Goal: Task Accomplishment & Management: Use online tool/utility

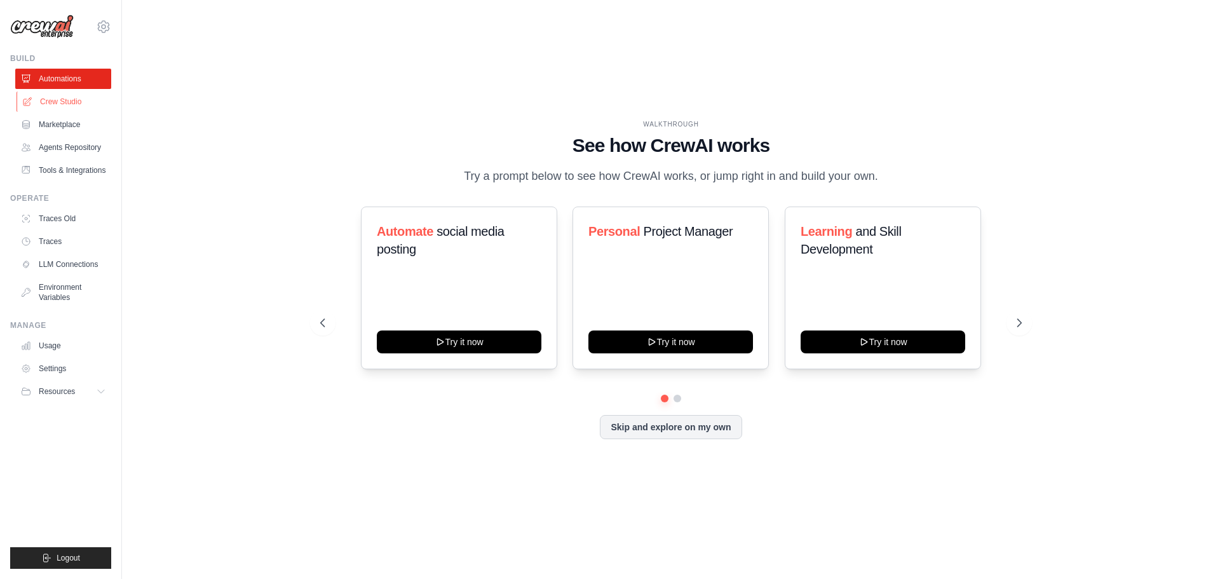
click at [51, 102] on link "Crew Studio" at bounding box center [65, 101] width 96 height 20
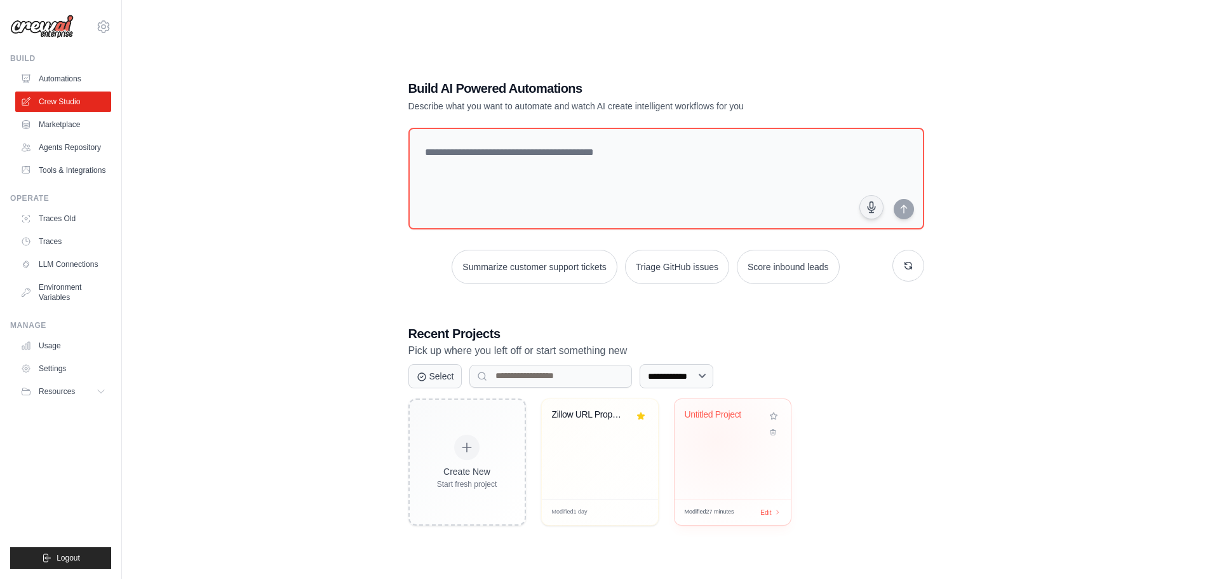
click at [717, 440] on div "Untitled Project" at bounding box center [733, 449] width 116 height 100
click at [774, 431] on icon at bounding box center [773, 428] width 8 height 8
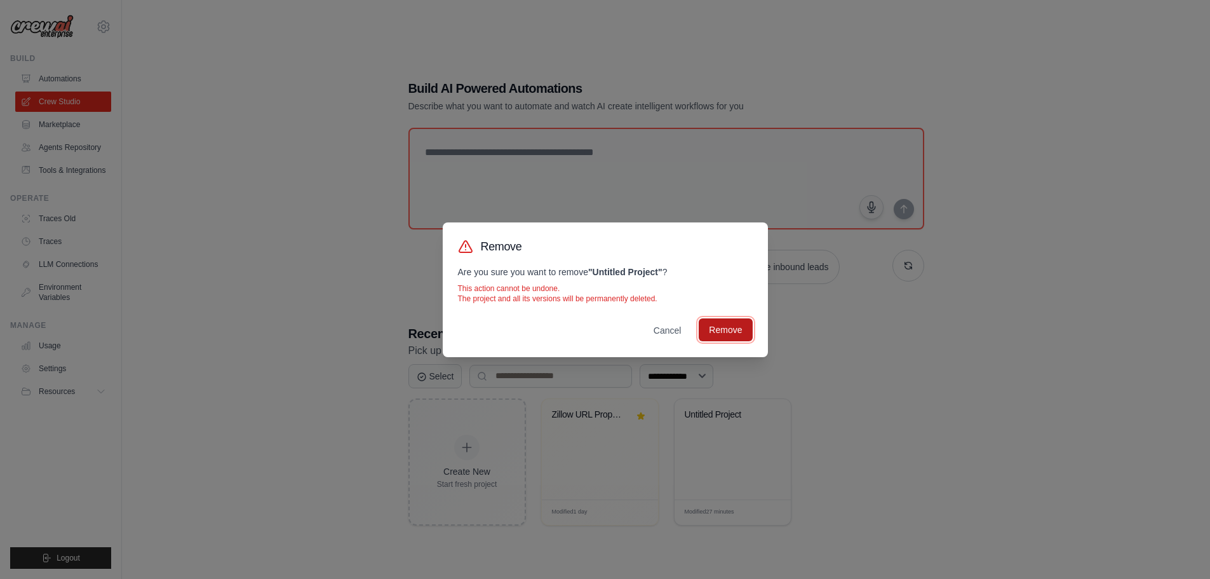
click at [729, 328] on button "Remove" at bounding box center [725, 329] width 53 height 23
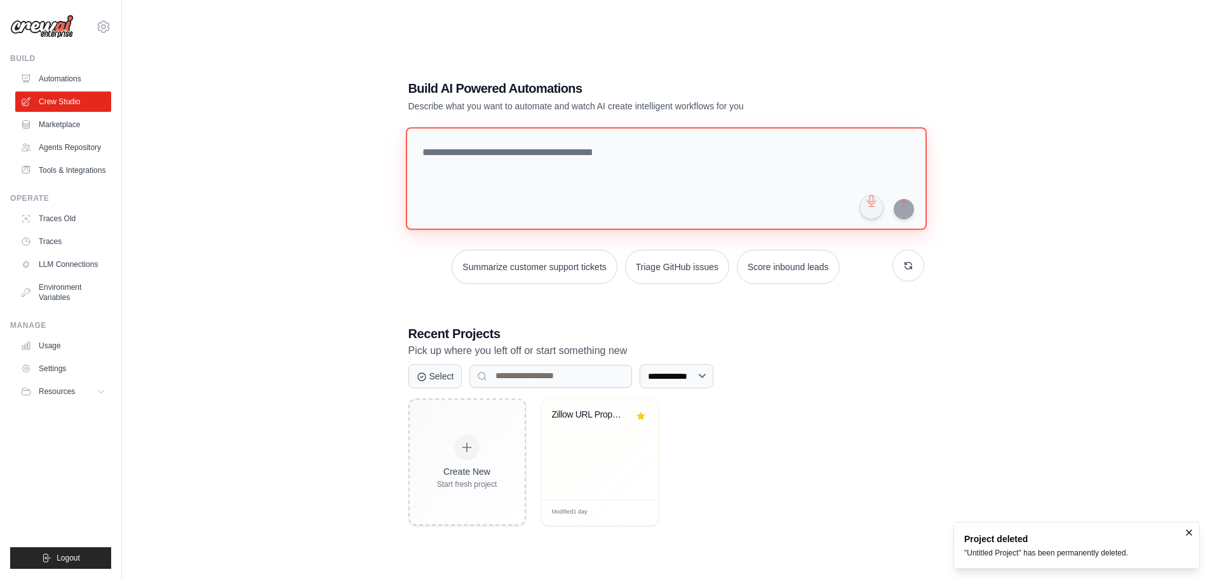
click at [633, 163] on textarea at bounding box center [665, 178] width 521 height 103
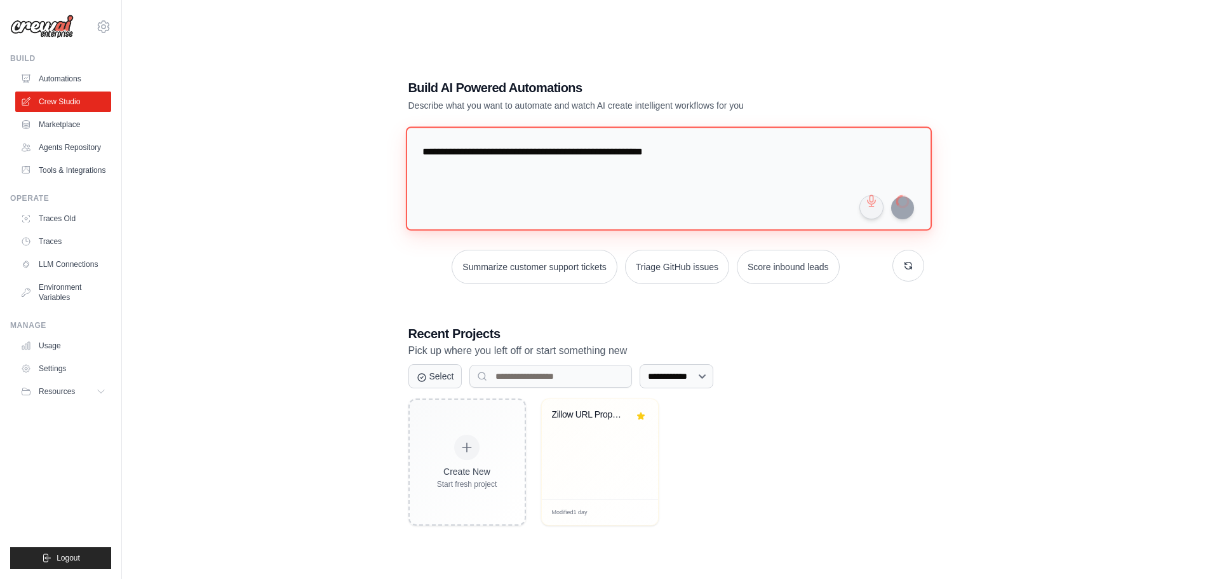
type textarea "**********"
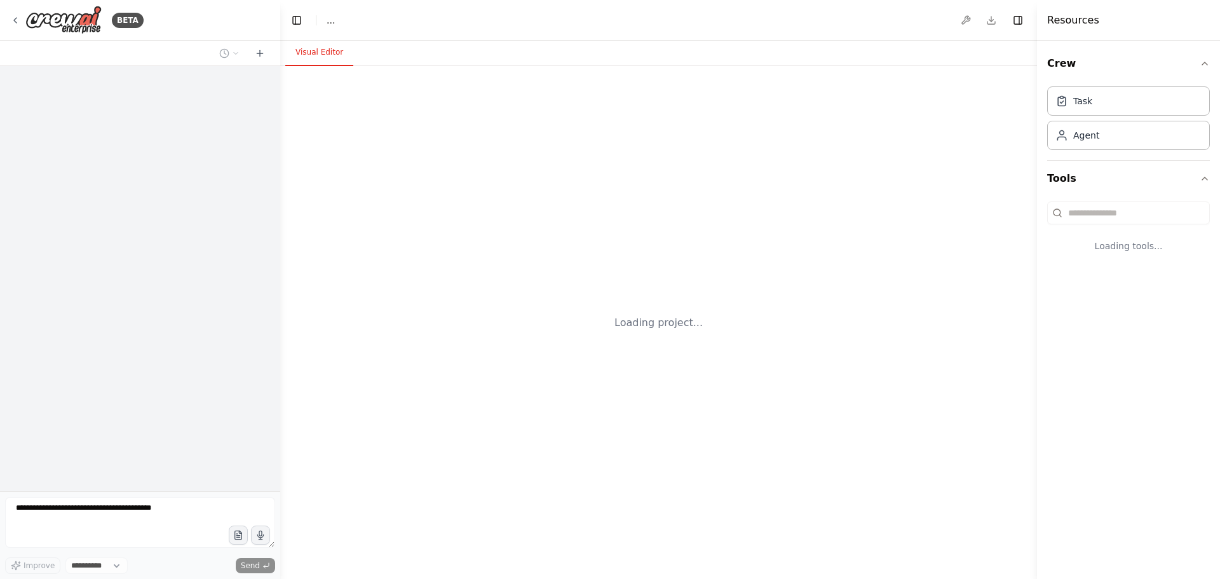
select select "****"
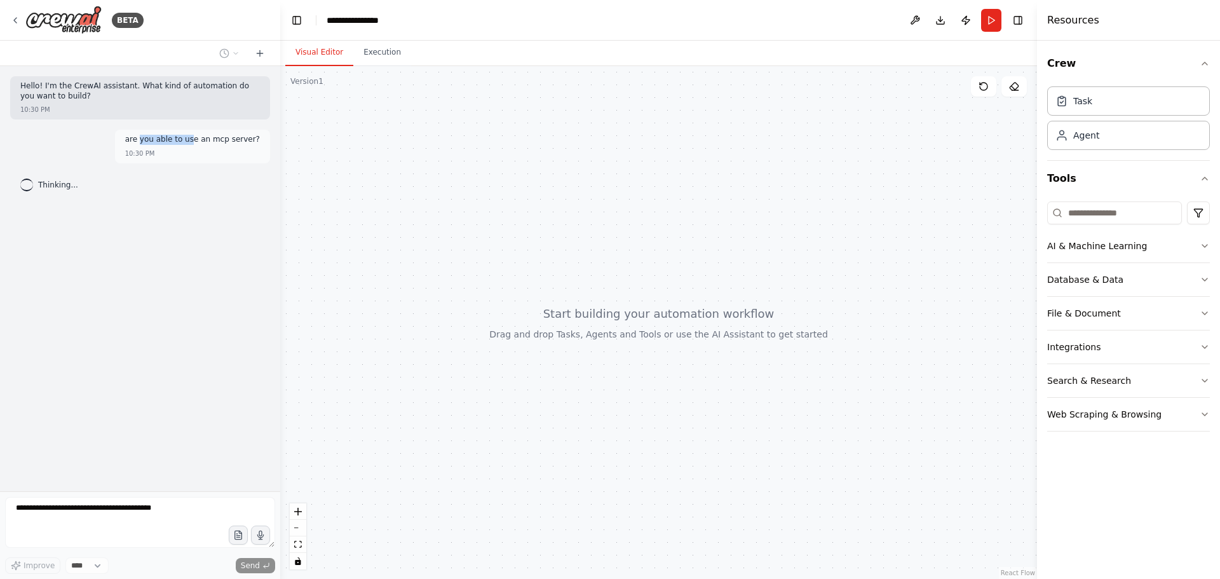
drag, startPoint x: 156, startPoint y: 144, endPoint x: 203, endPoint y: 142, distance: 47.1
click at [203, 142] on p "are you able to use an mcp server?" at bounding box center [192, 140] width 135 height 10
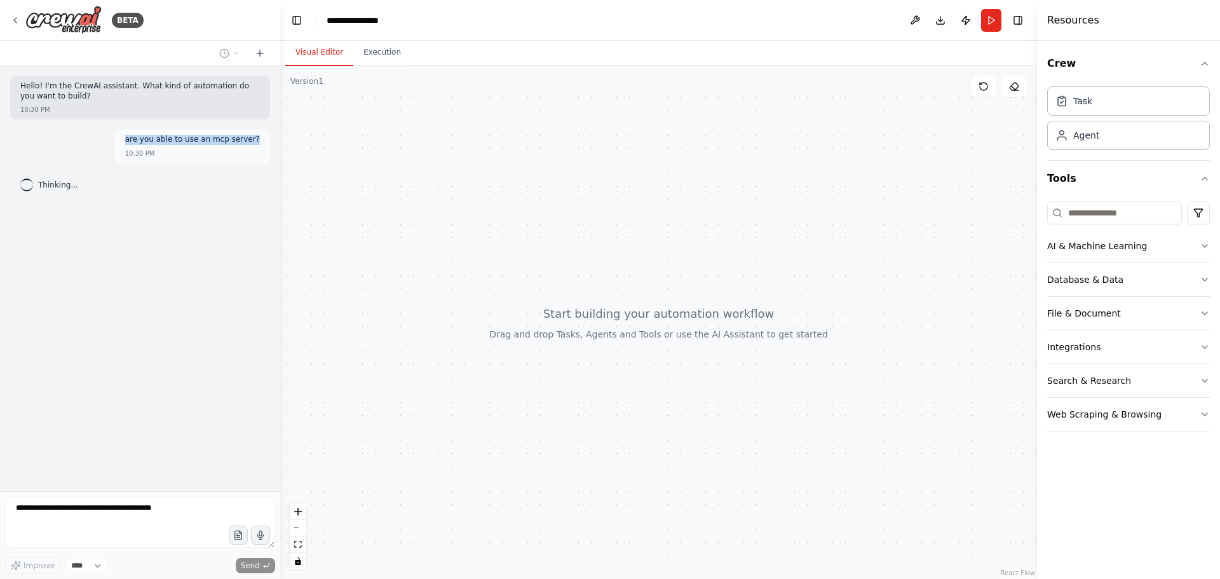
click at [203, 142] on p "are you able to use an mcp server?" at bounding box center [192, 140] width 135 height 10
click at [67, 15] on img at bounding box center [63, 20] width 76 height 29
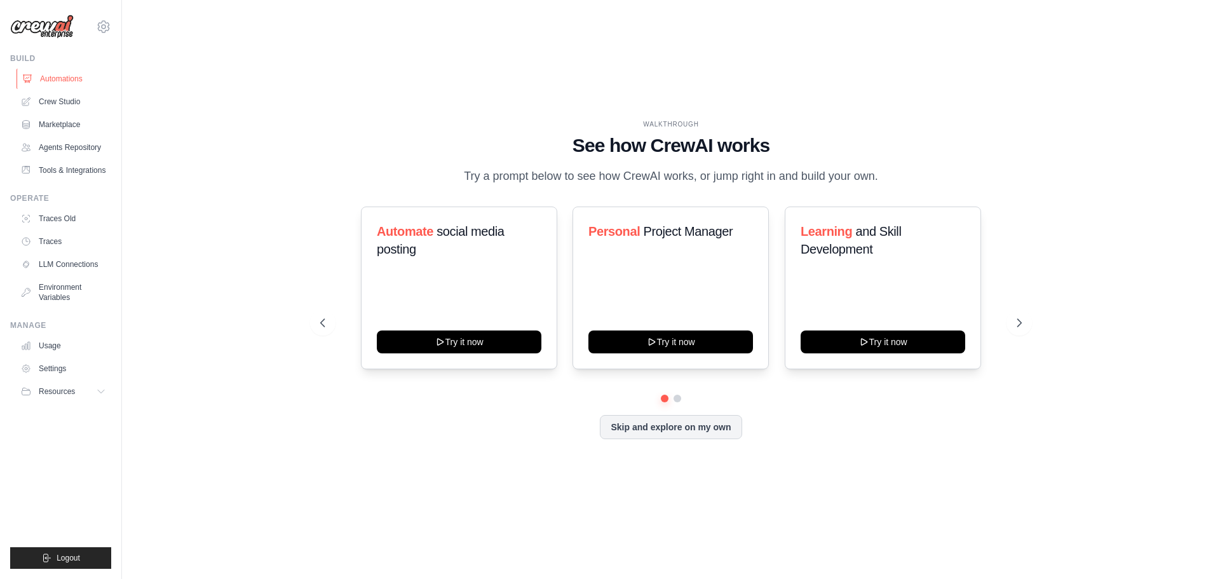
click at [53, 81] on link "Automations" at bounding box center [65, 79] width 96 height 20
click at [55, 101] on link "Crew Studio" at bounding box center [65, 101] width 96 height 20
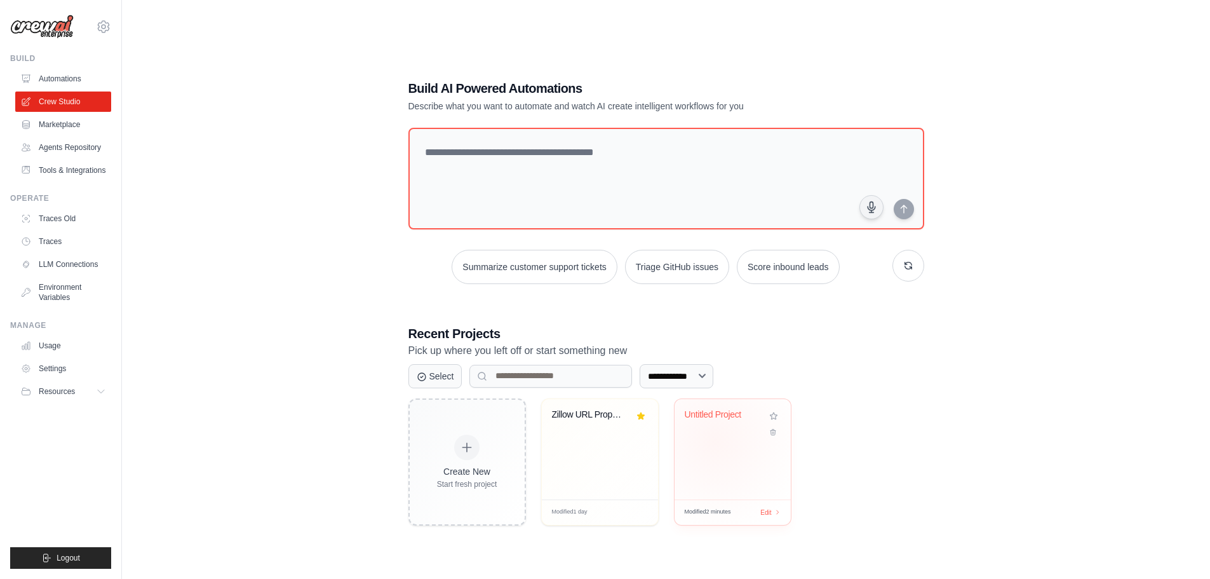
click at [715, 441] on div "Untitled Project" at bounding box center [733, 449] width 116 height 100
click at [53, 361] on link "Settings" at bounding box center [65, 368] width 96 height 20
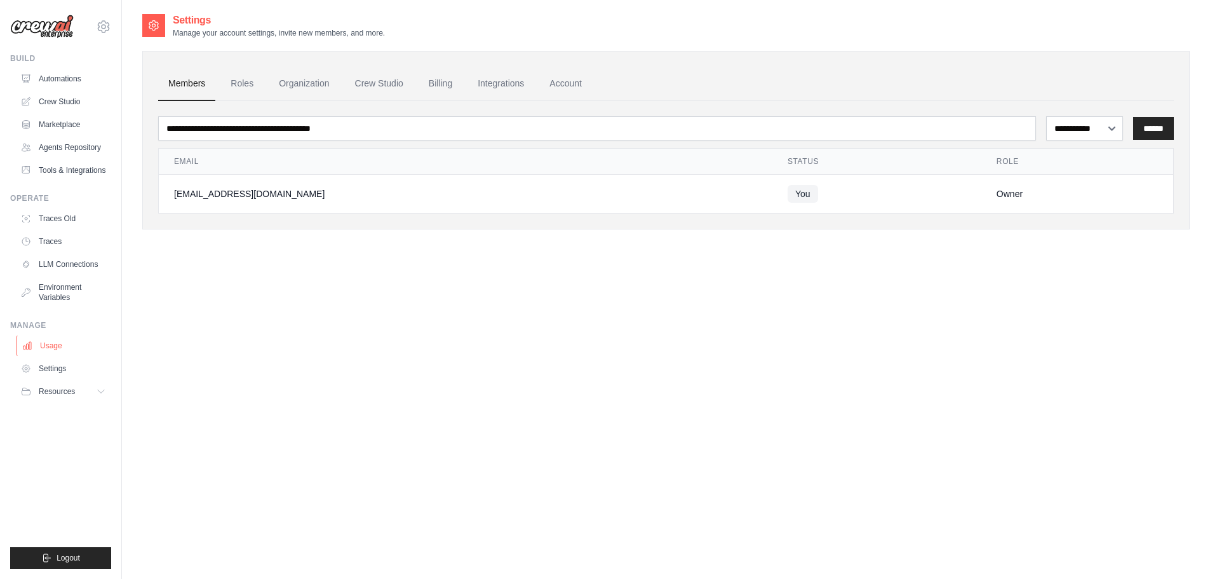
click at [53, 345] on link "Usage" at bounding box center [65, 345] width 96 height 20
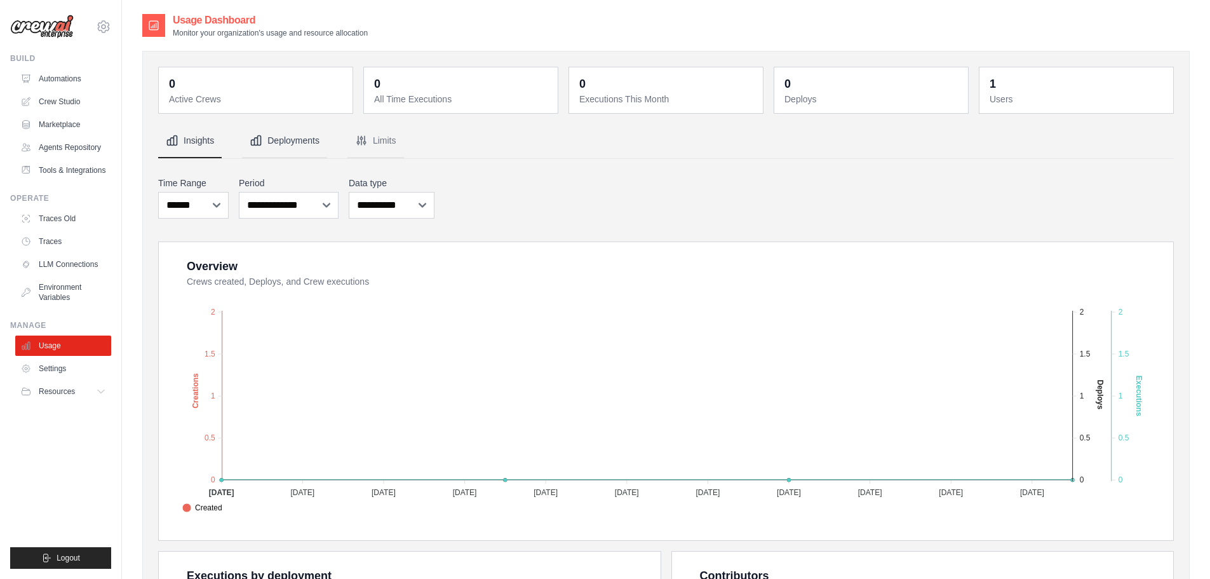
click at [288, 145] on button "Deployments" at bounding box center [284, 141] width 85 height 34
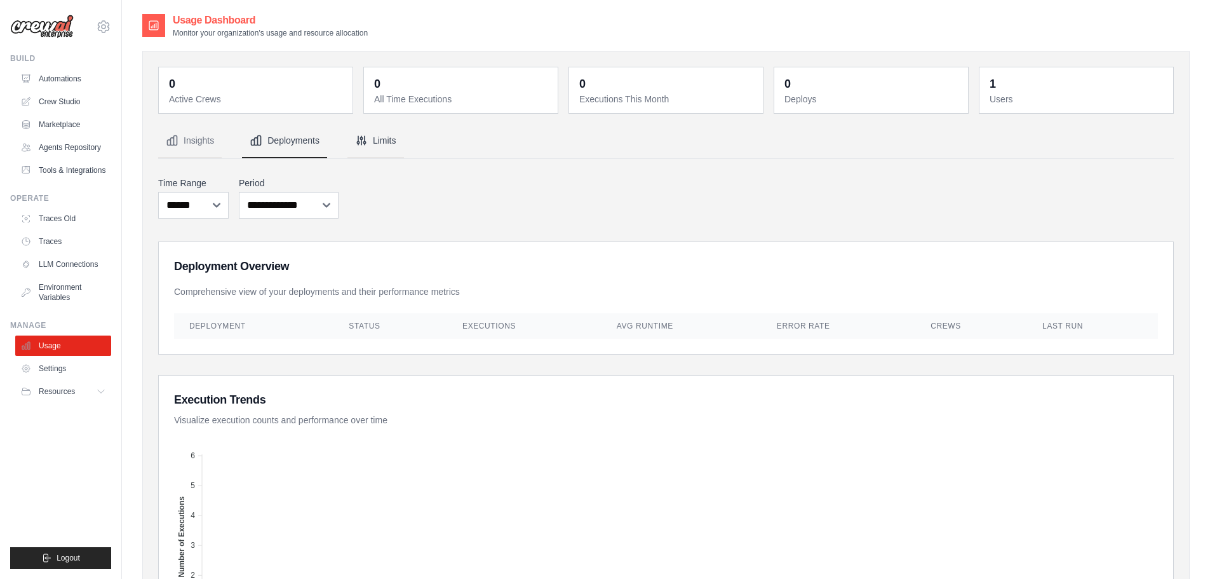
click at [387, 134] on button "Limits" at bounding box center [376, 141] width 57 height 34
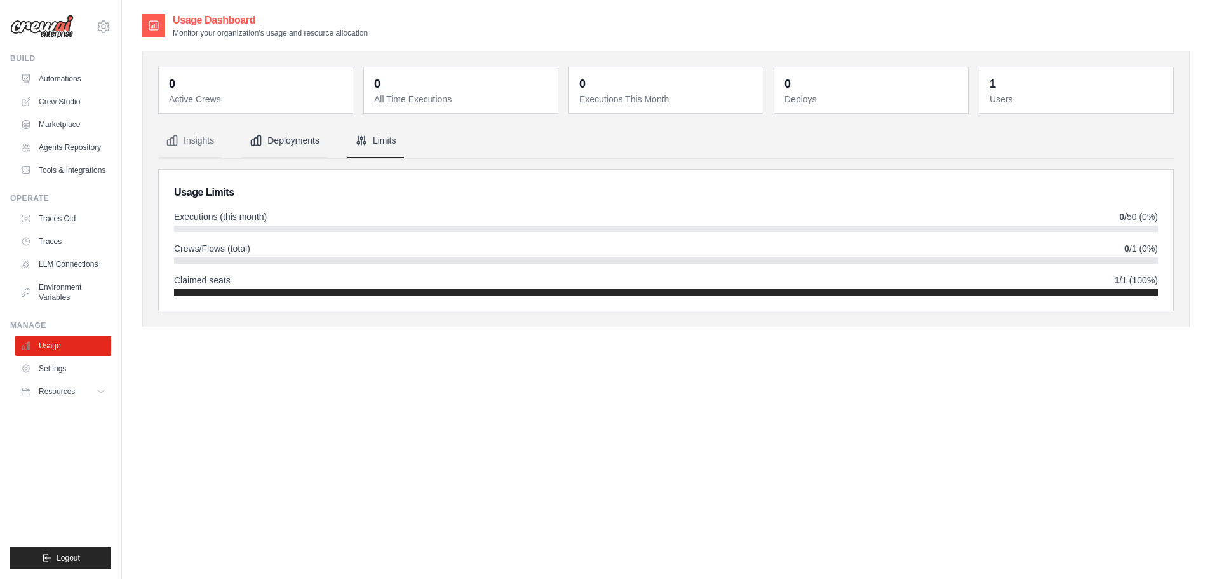
click at [278, 144] on button "Deployments" at bounding box center [284, 141] width 85 height 34
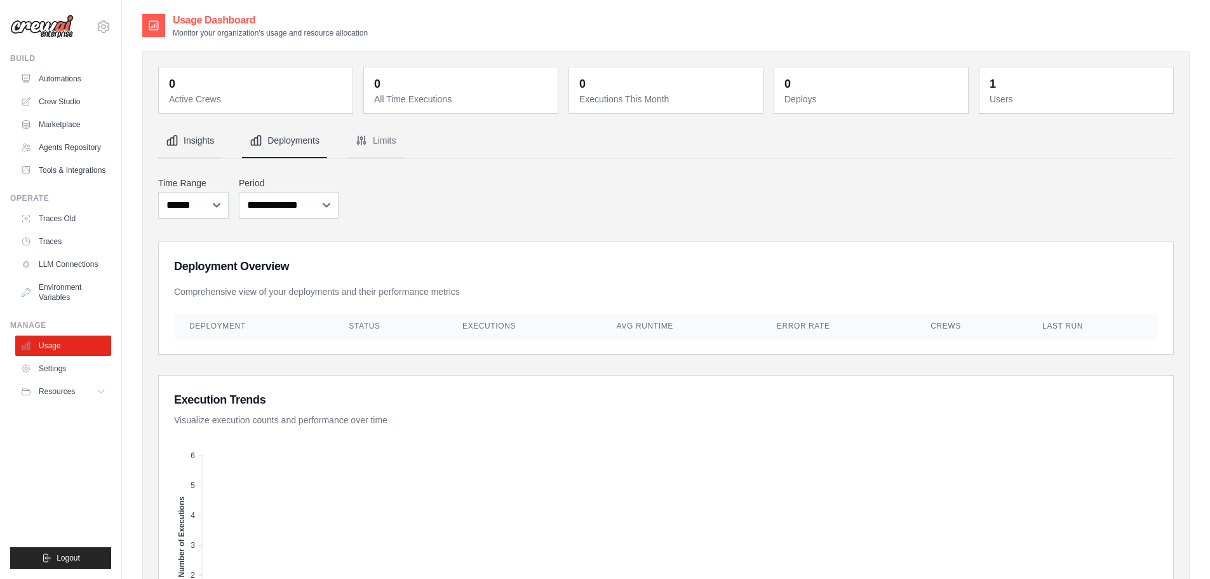
click at [213, 144] on button "Insights" at bounding box center [190, 141] width 64 height 34
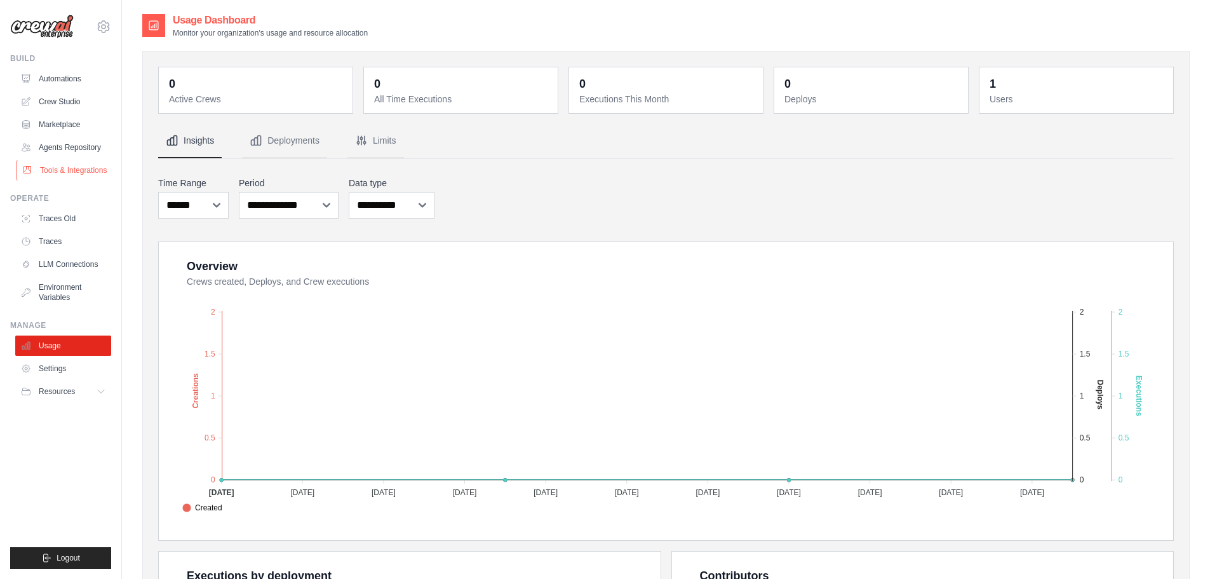
click at [55, 163] on link "Tools & Integrations" at bounding box center [65, 170] width 96 height 20
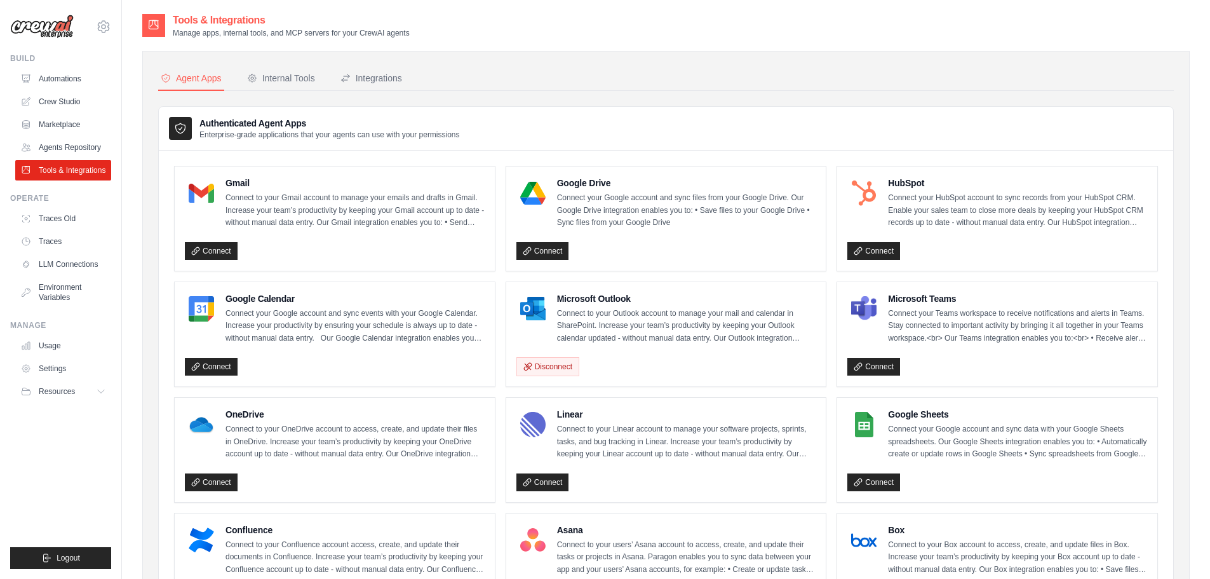
click at [60, 149] on link "Agents Repository" at bounding box center [63, 147] width 96 height 20
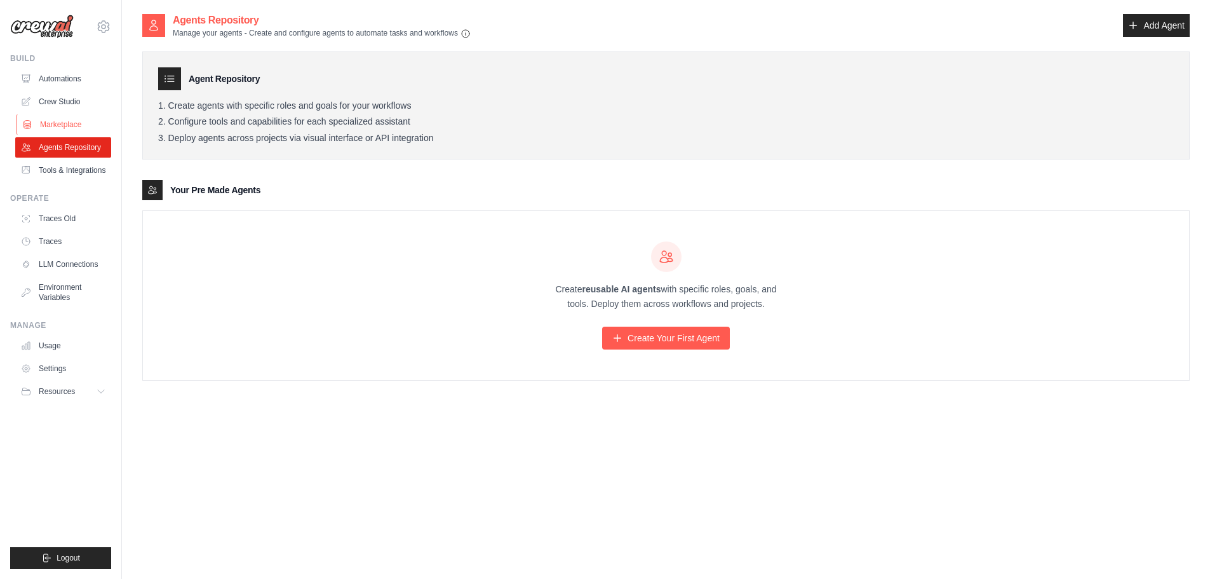
click at [62, 126] on link "Marketplace" at bounding box center [65, 124] width 96 height 20
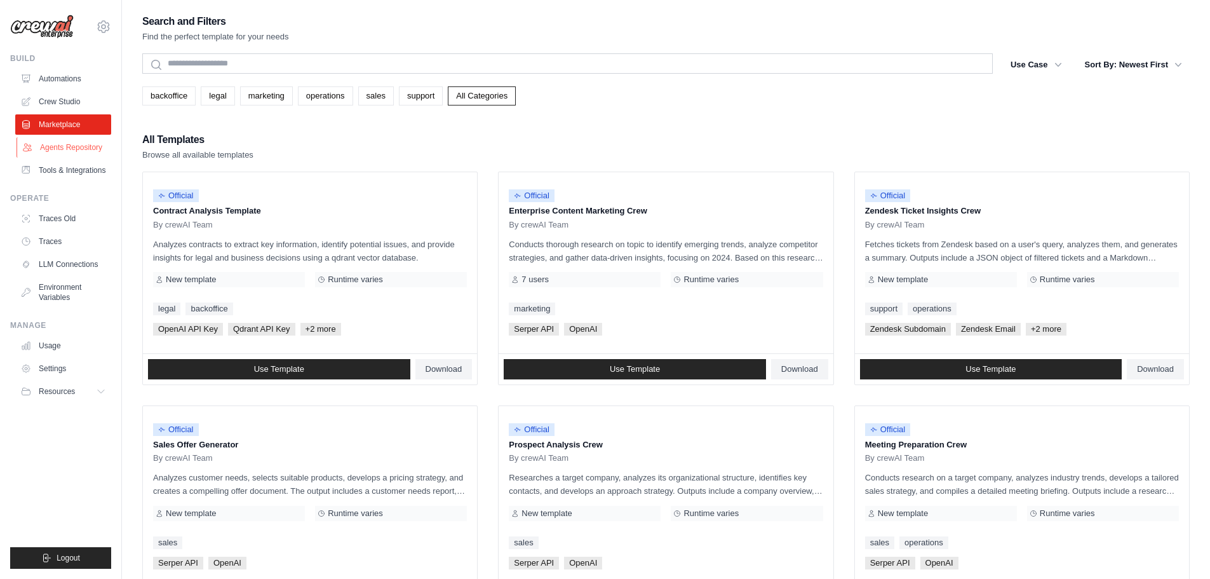
click at [62, 146] on link "Agents Repository" at bounding box center [65, 147] width 96 height 20
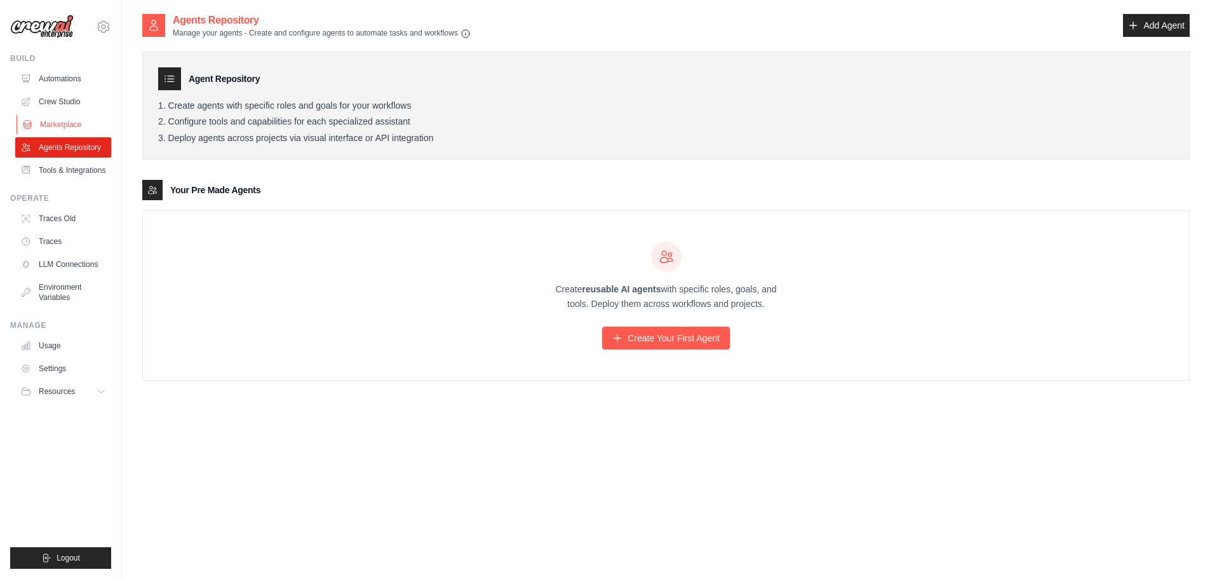
click at [58, 122] on link "Marketplace" at bounding box center [65, 124] width 96 height 20
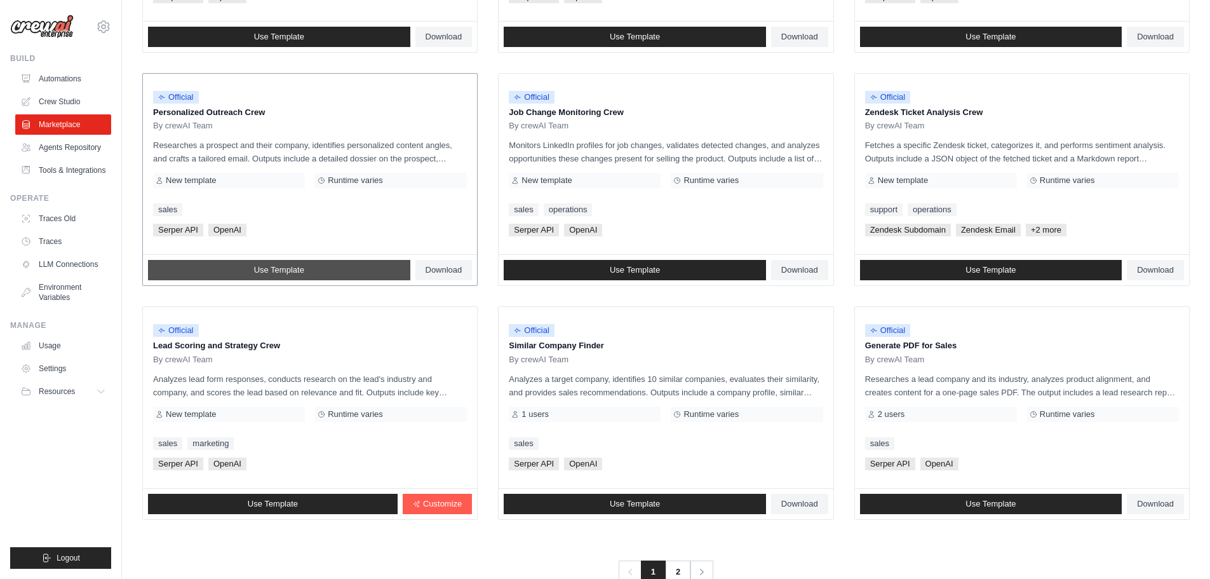
scroll to position [598, 0]
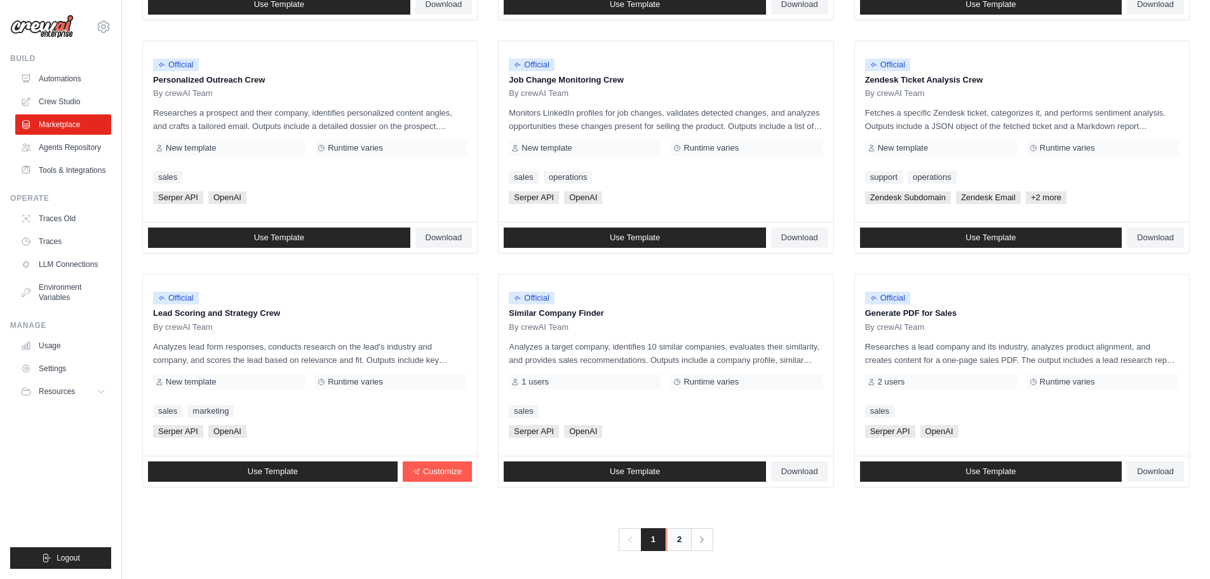
click at [681, 537] on link "2" at bounding box center [678, 539] width 25 height 23
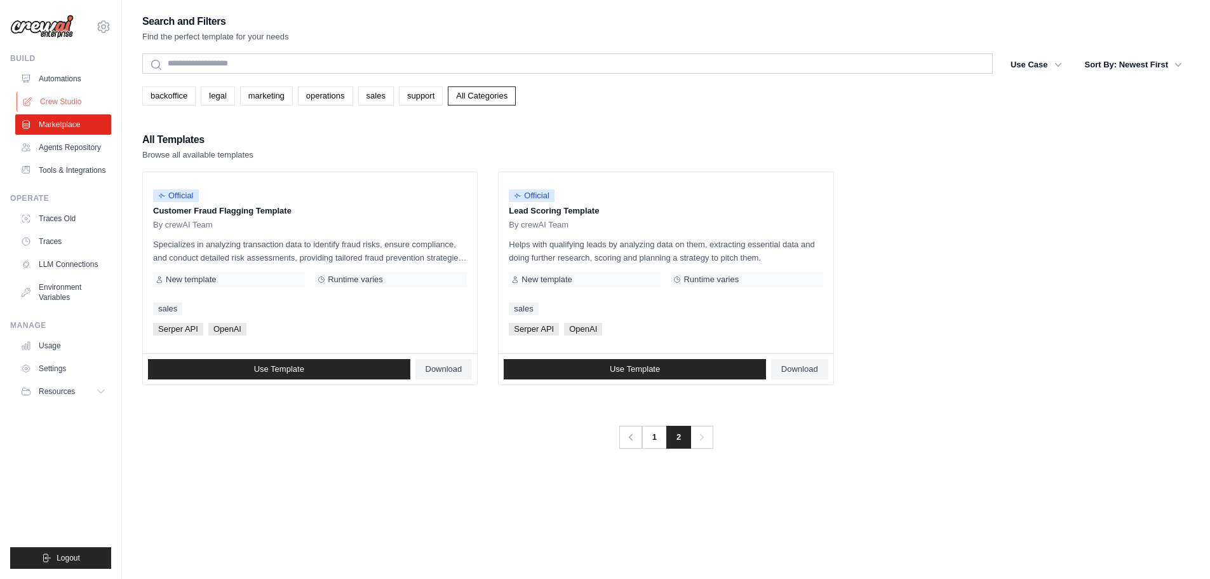
click at [50, 97] on link "Crew Studio" at bounding box center [65, 101] width 96 height 20
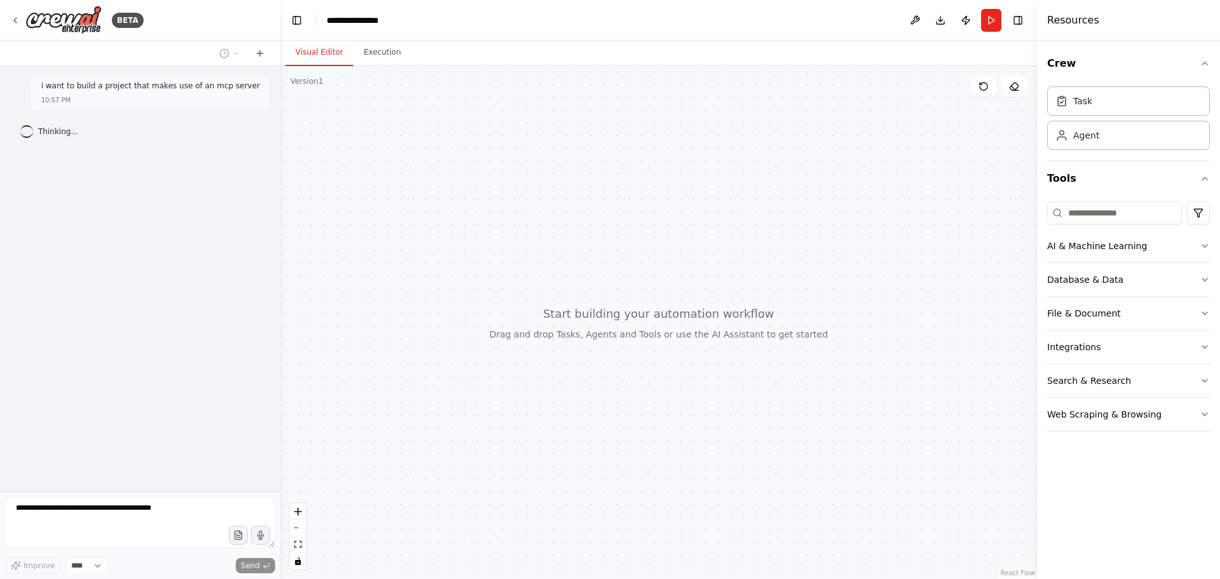
click at [23, 132] on div at bounding box center [26, 131] width 13 height 13
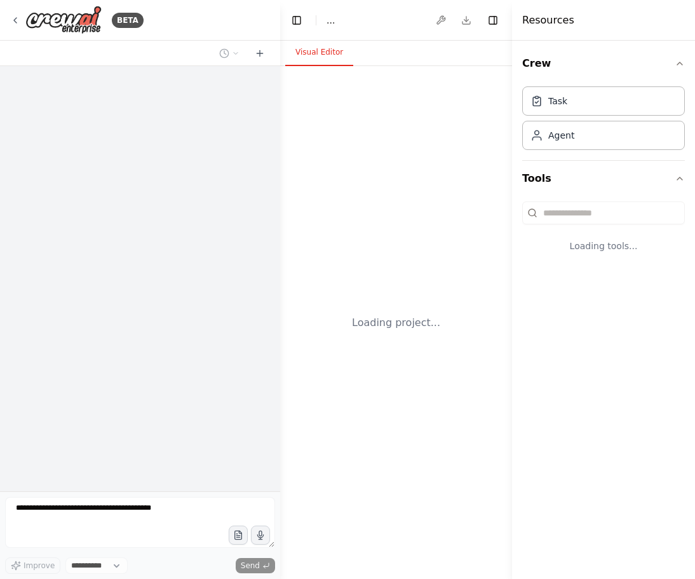
select select "****"
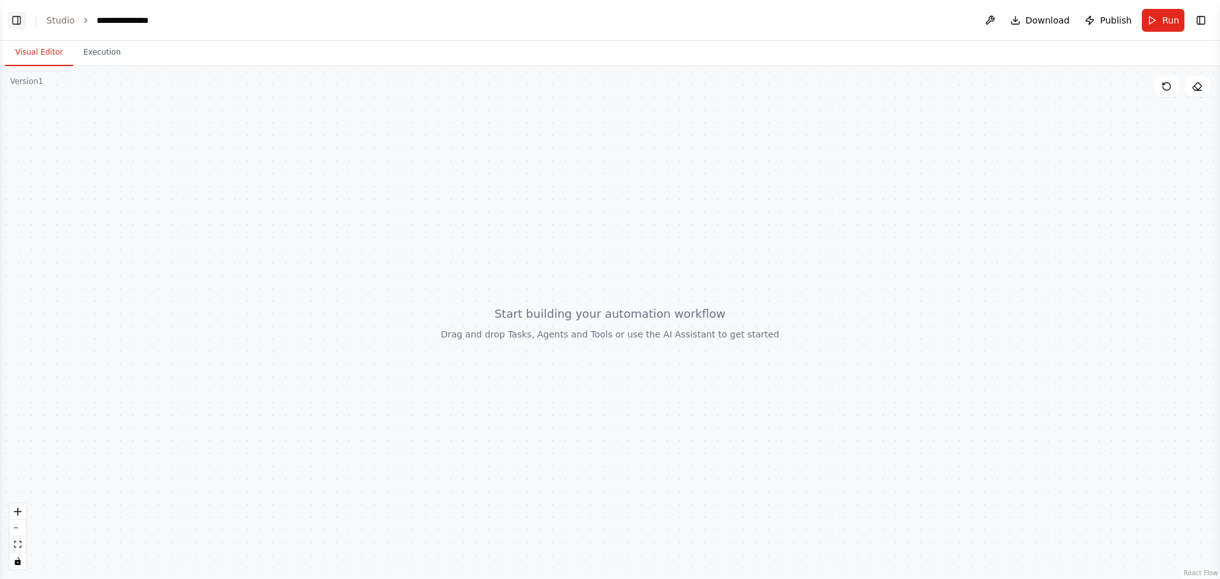
click at [18, 18] on button "Toggle Left Sidebar" at bounding box center [17, 20] width 18 height 18
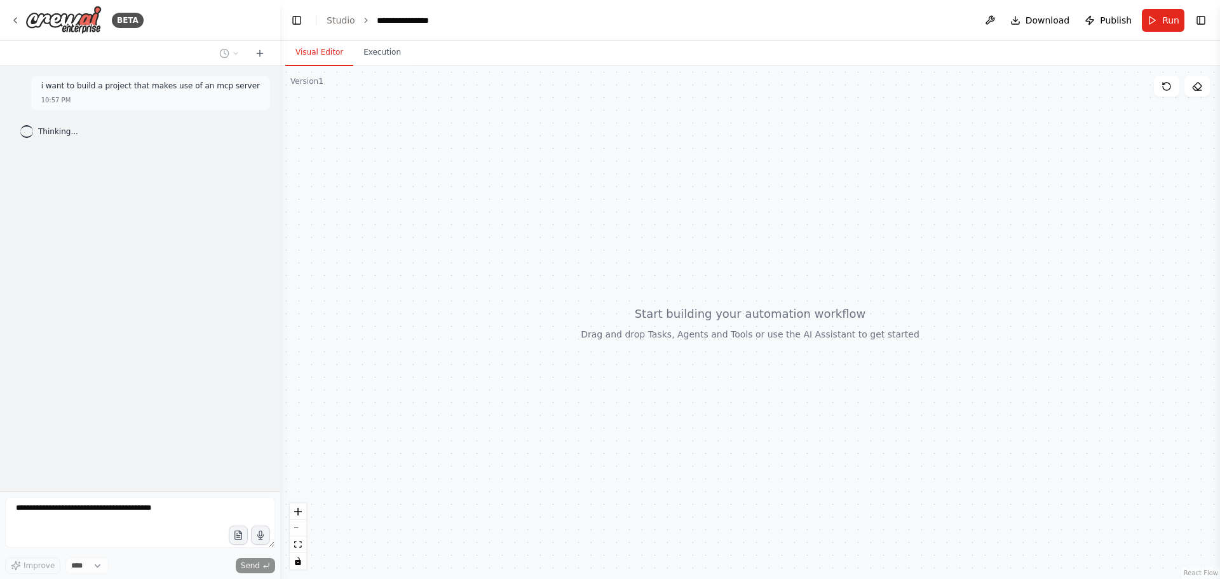
click at [75, 135] on div "Thinking..." at bounding box center [49, 131] width 78 height 23
click at [65, 25] on img at bounding box center [63, 20] width 76 height 29
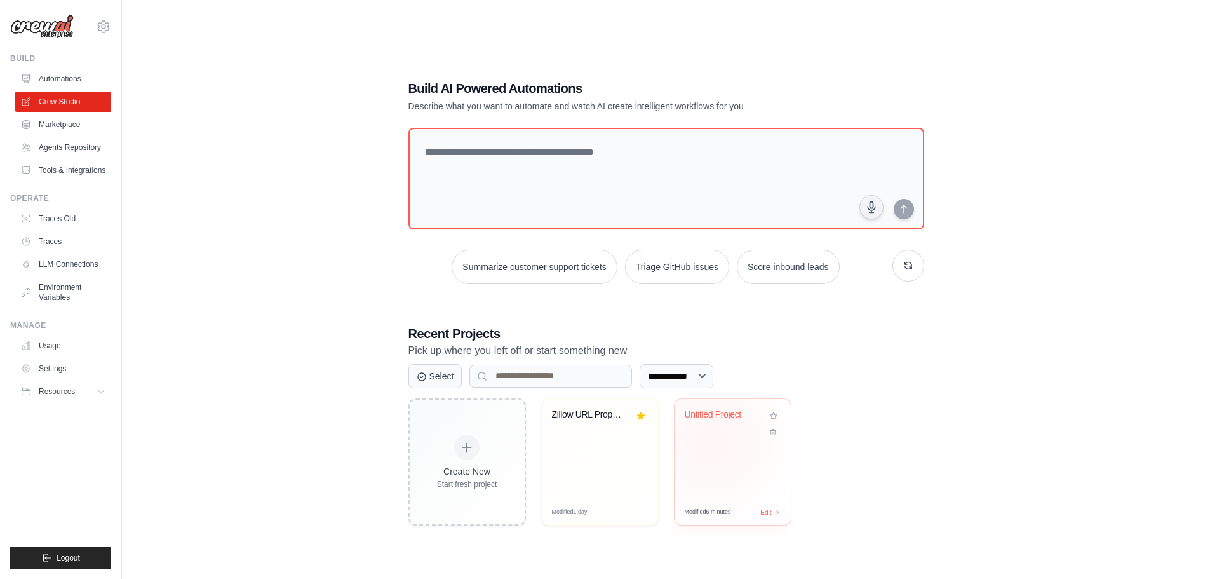
click at [711, 441] on div "Untitled Project" at bounding box center [733, 449] width 116 height 100
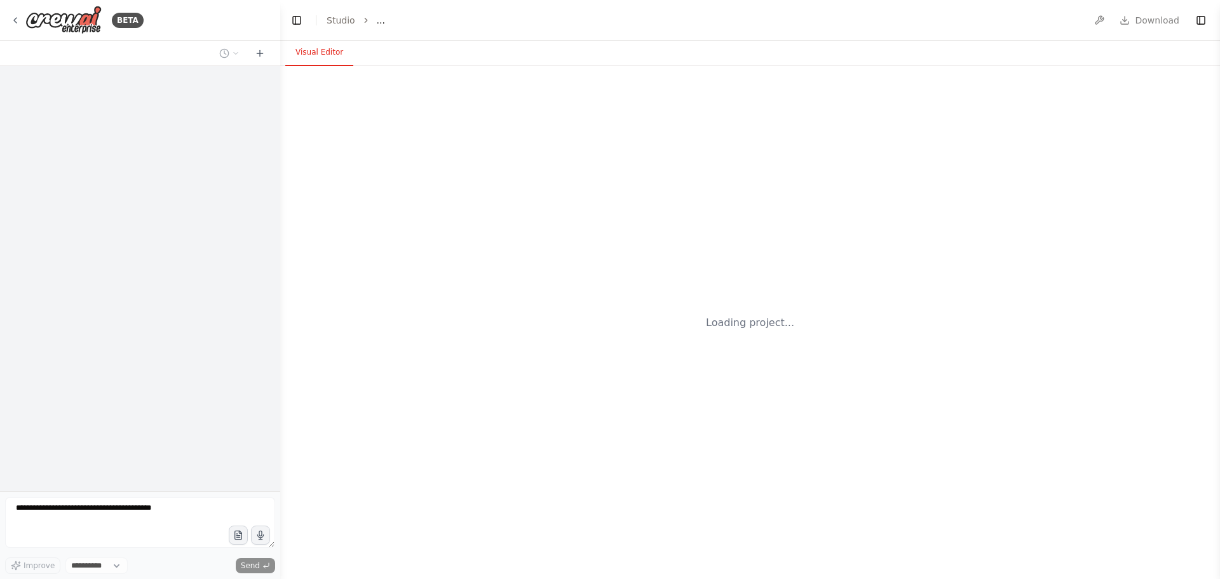
select select "****"
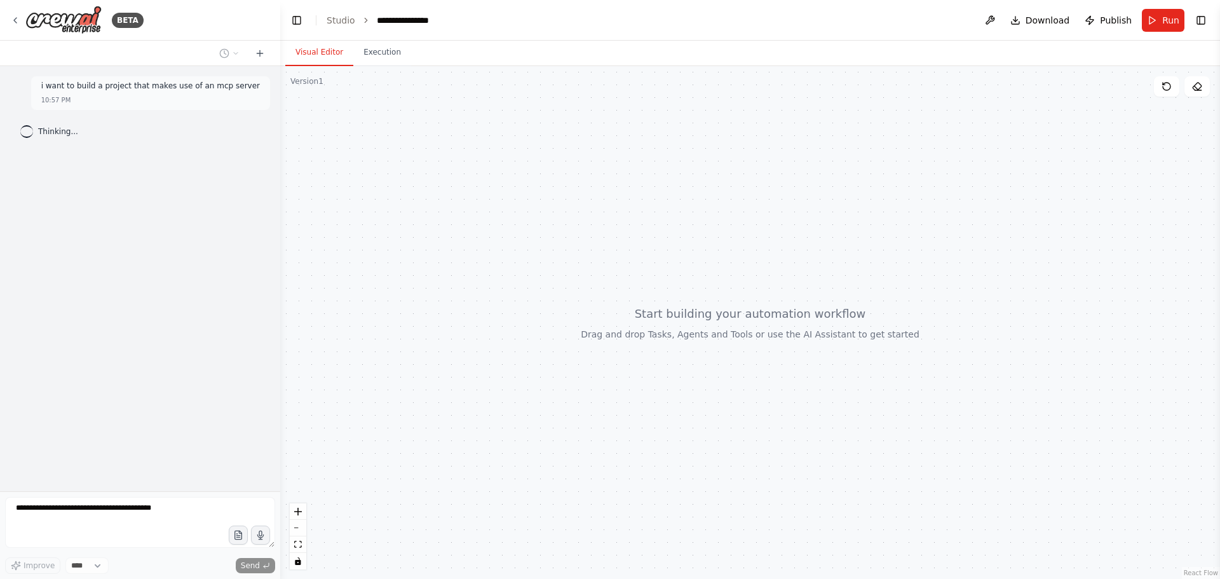
click at [57, 128] on span "Thinking..." at bounding box center [58, 131] width 40 height 10
drag, startPoint x: 70, startPoint y: 137, endPoint x: 142, endPoint y: 190, distance: 89.5
click at [142, 197] on div "i want to build a project that makes use of an mcp server 10:57 PM Thinking..." at bounding box center [140, 278] width 280 height 425
drag, startPoint x: 96, startPoint y: 87, endPoint x: 139, endPoint y: 140, distance: 68.3
click at [150, 161] on div "i want to build a project that makes use of an mcp server 10:57 PM Thinking..." at bounding box center [140, 278] width 280 height 425
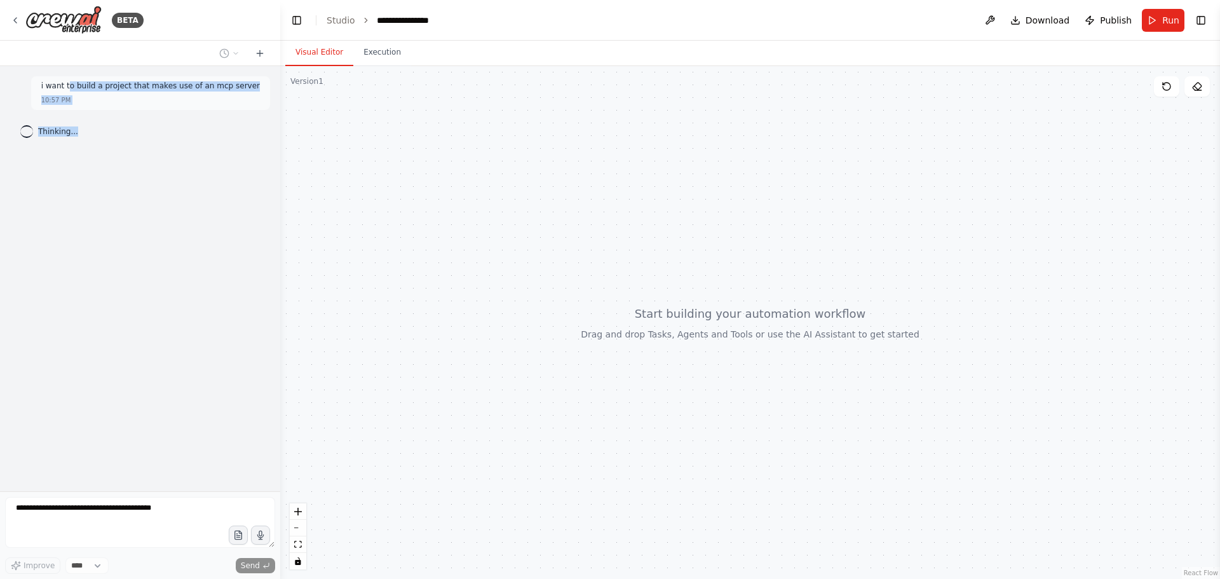
click at [143, 170] on div "i want to build a project that makes use of an mcp server 10:57 PM Thinking..." at bounding box center [140, 278] width 280 height 425
click at [138, 172] on div "i want to build a project that makes use of an mcp server 10:57 PM Thinking..." at bounding box center [140, 278] width 280 height 425
click at [123, 189] on div "i want to build a project that makes use of an mcp server 10:57 PM Thinking..." at bounding box center [140, 278] width 280 height 425
click at [22, 17] on div "BETA" at bounding box center [76, 20] width 133 height 29
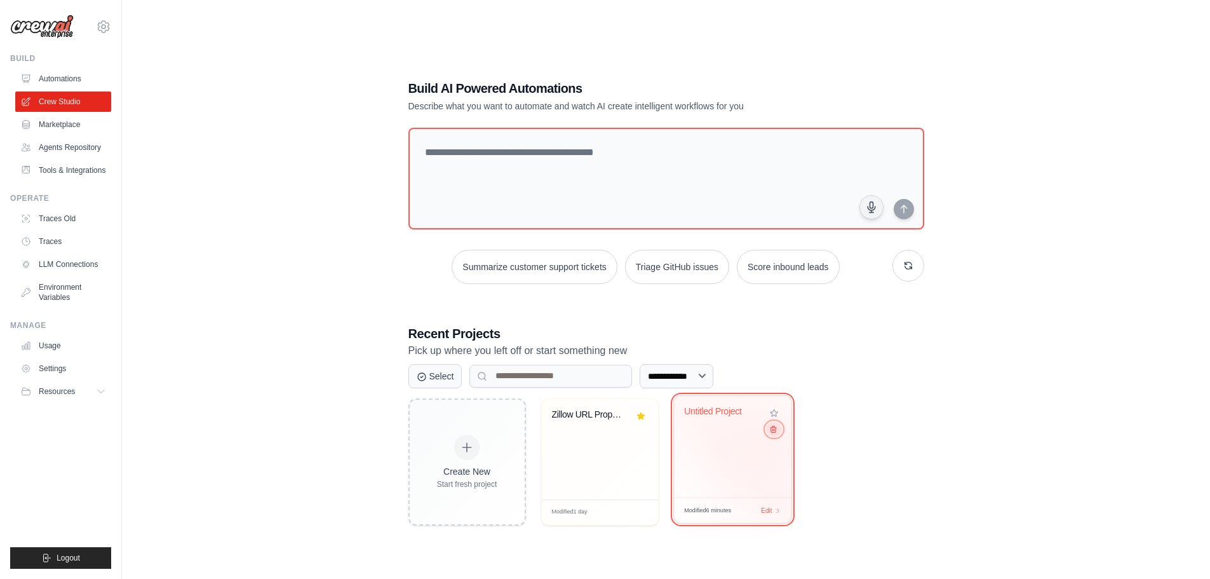
click at [774, 436] on button at bounding box center [773, 429] width 15 height 14
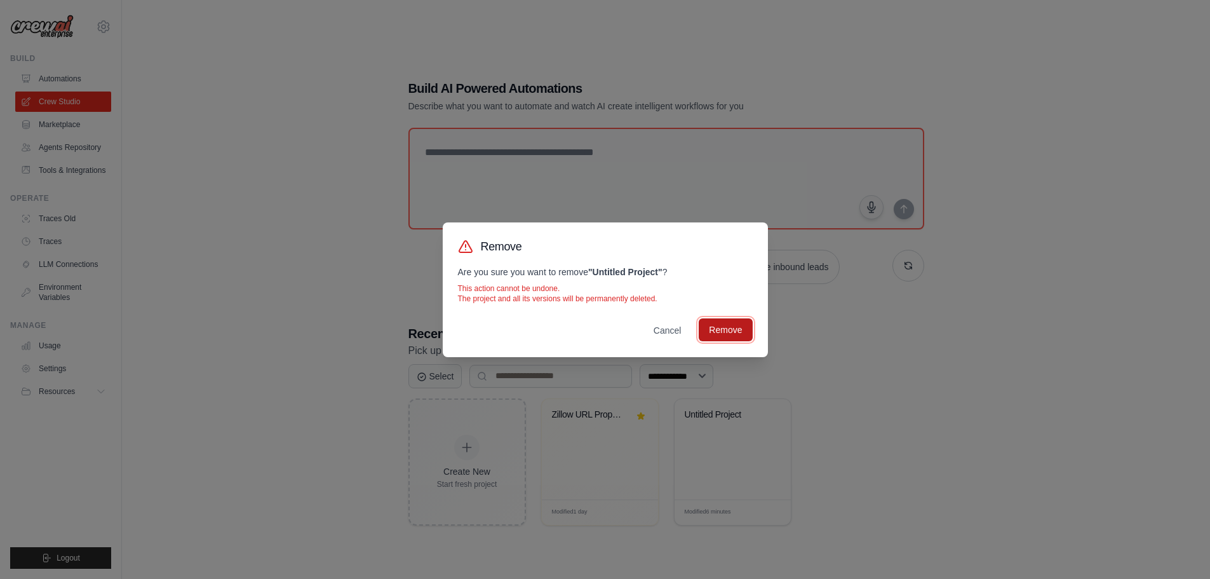
click at [728, 337] on button "Remove" at bounding box center [725, 329] width 53 height 23
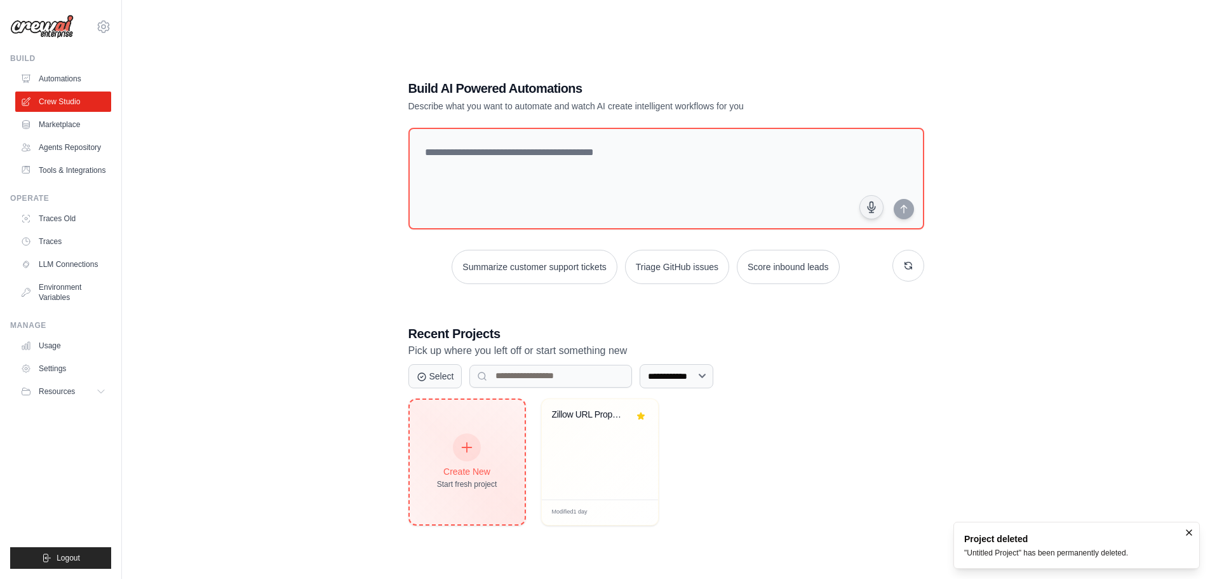
click at [485, 445] on div "Create New Start fresh project" at bounding box center [467, 462] width 60 height 55
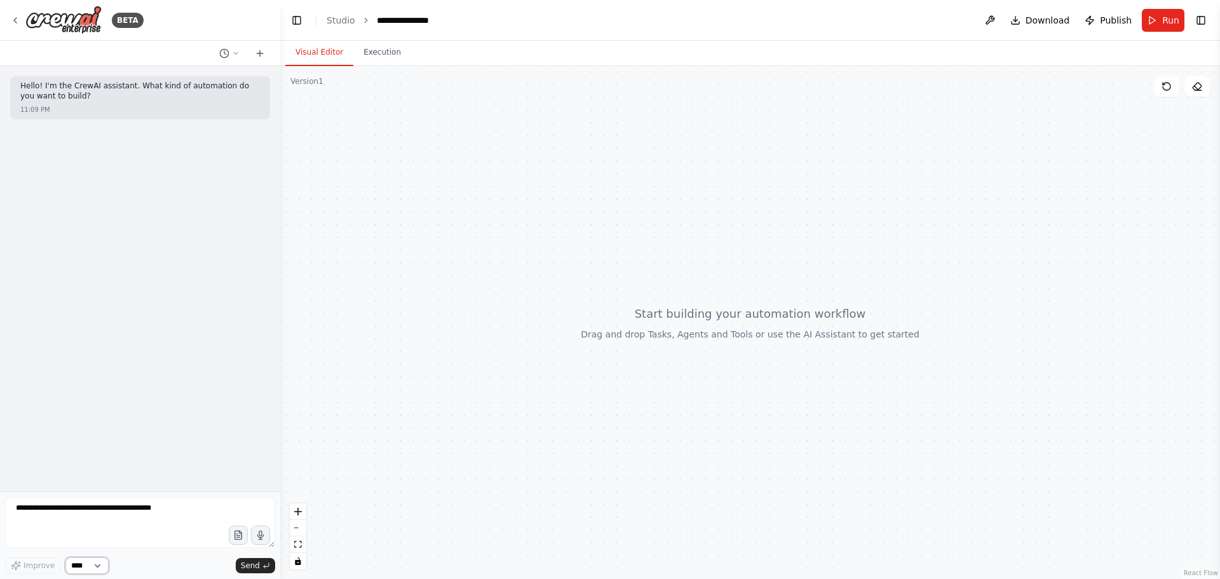
click at [94, 569] on select "****" at bounding box center [86, 565] width 43 height 17
click at [95, 568] on select "****" at bounding box center [86, 565] width 43 height 17
click at [172, 529] on textarea at bounding box center [140, 522] width 270 height 51
click at [130, 514] on textarea at bounding box center [140, 522] width 270 height 51
type textarea "**********"
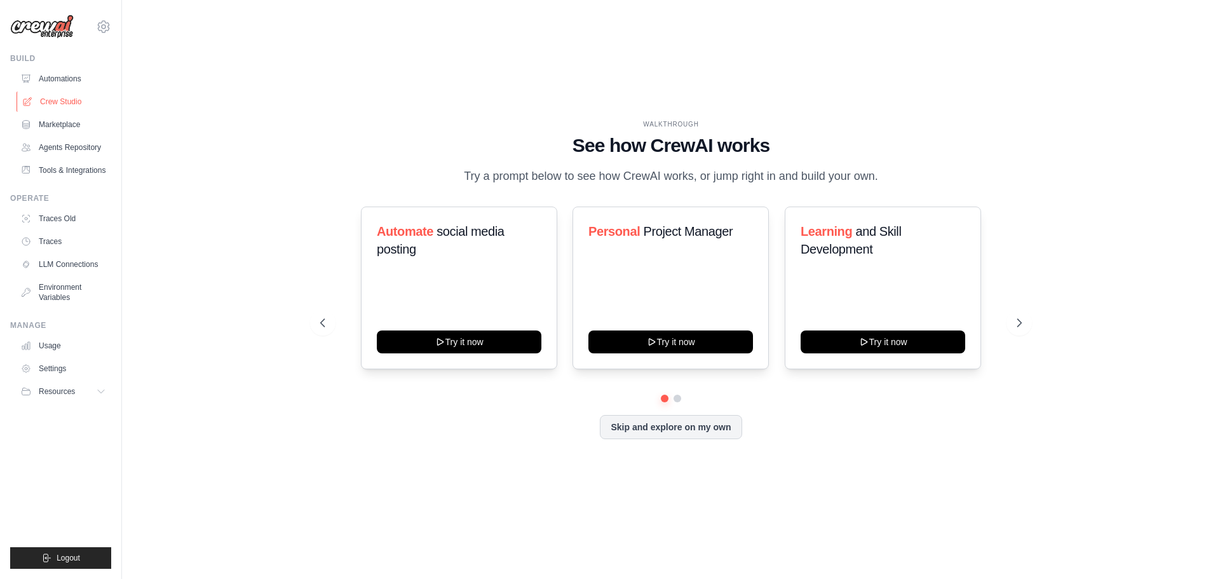
click at [48, 98] on link "Crew Studio" at bounding box center [65, 101] width 96 height 20
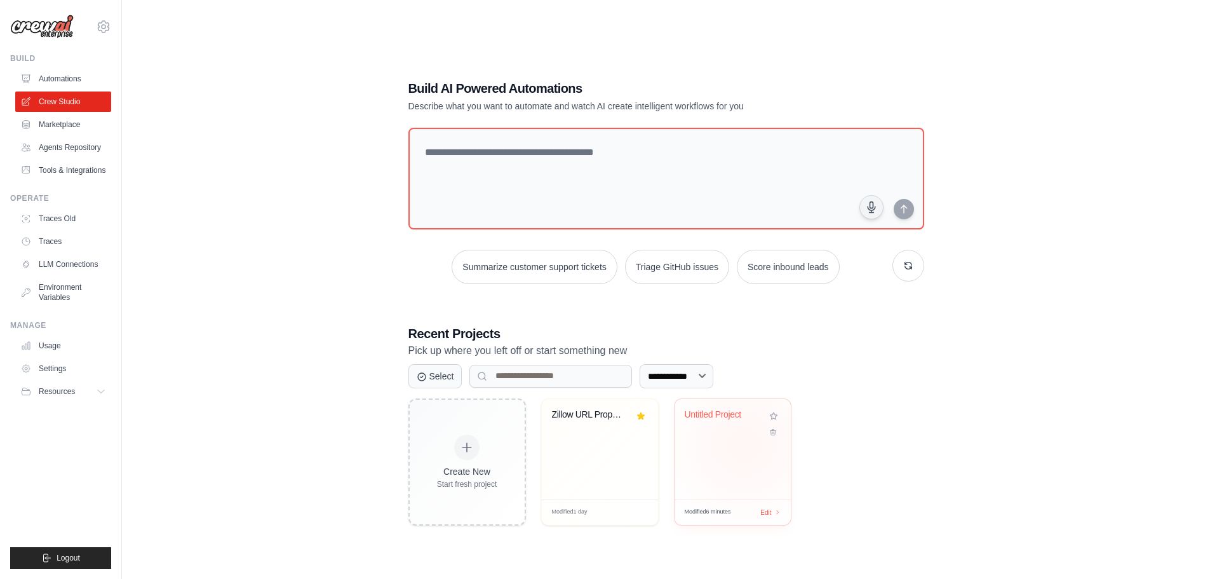
click at [744, 444] on div "Untitled Project" at bounding box center [733, 449] width 116 height 100
click at [775, 426] on button at bounding box center [773, 429] width 15 height 14
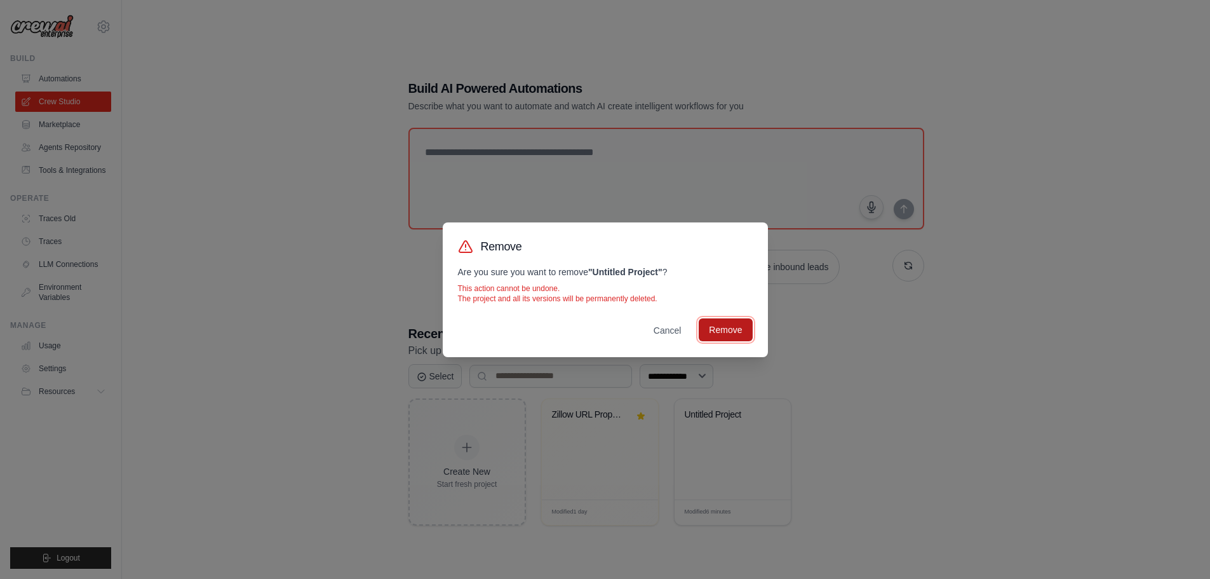
click at [726, 328] on button "Remove" at bounding box center [725, 329] width 53 height 23
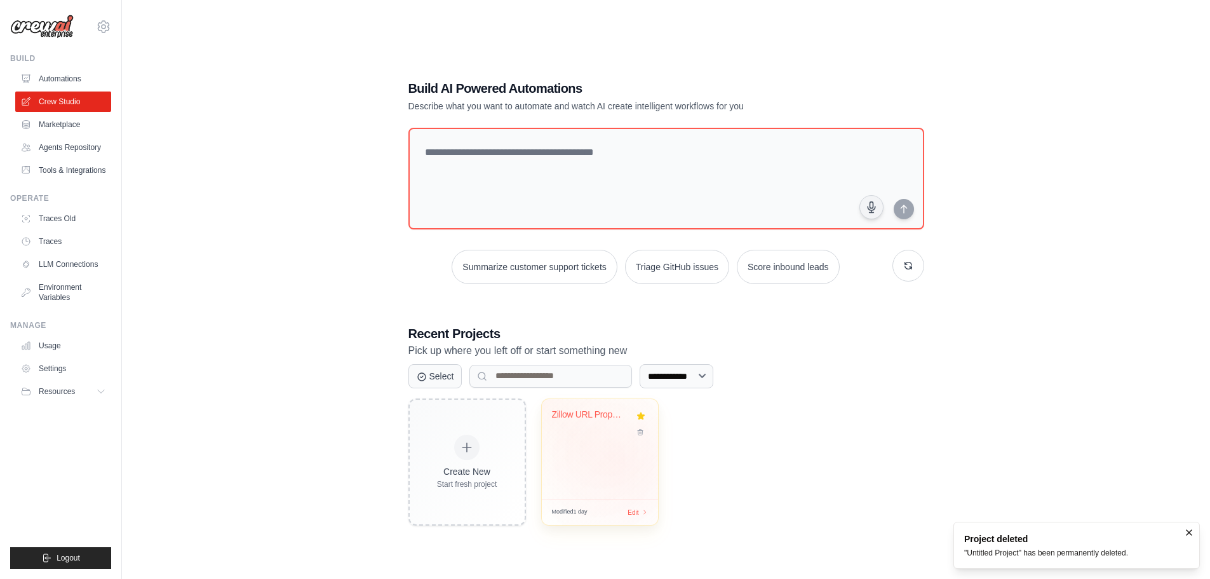
click at [625, 463] on div "Zillow URL Property Investment Anal..." at bounding box center [600, 449] width 116 height 100
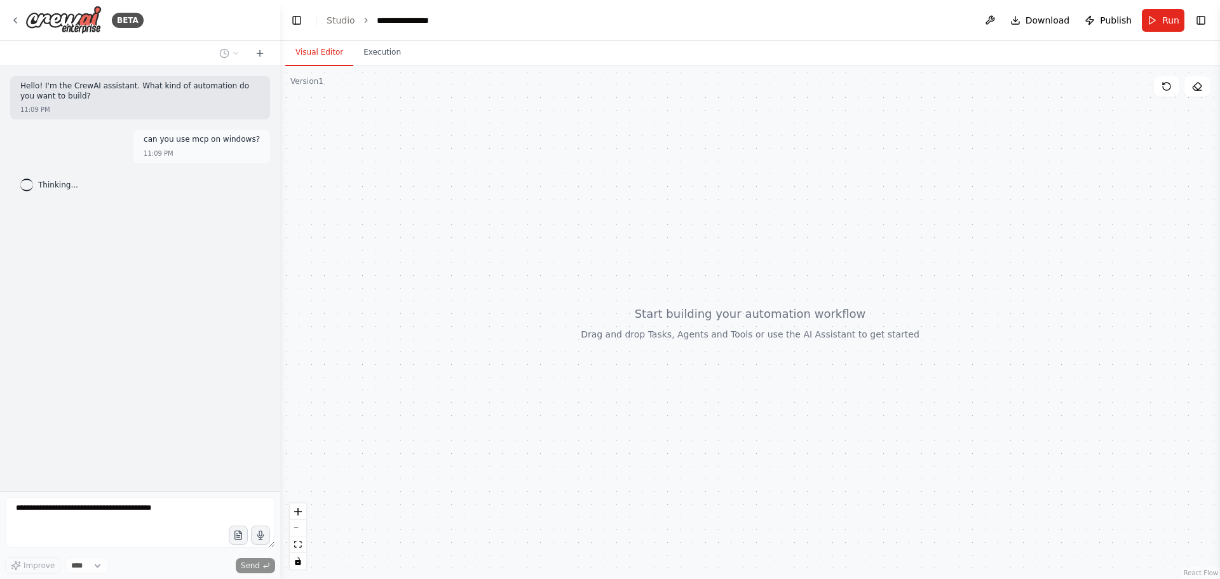
click at [134, 300] on div "Hello! I'm the CrewAI assistant. What kind of automation do you want to build? …" at bounding box center [140, 278] width 280 height 425
click at [20, 22] on icon at bounding box center [15, 20] width 10 height 10
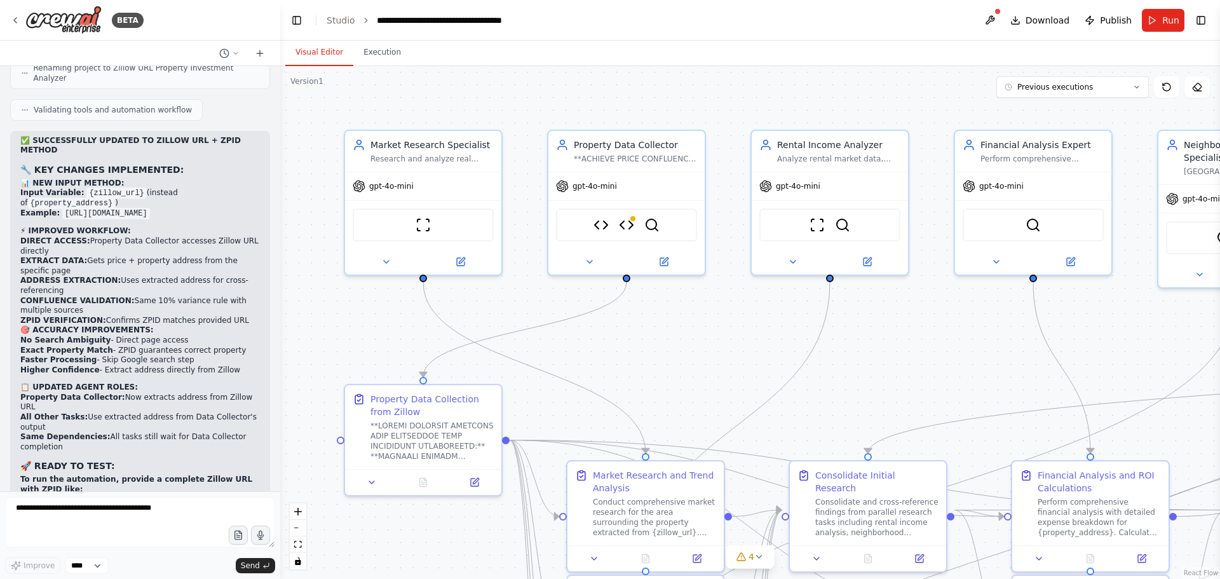
scroll to position [88878, 0]
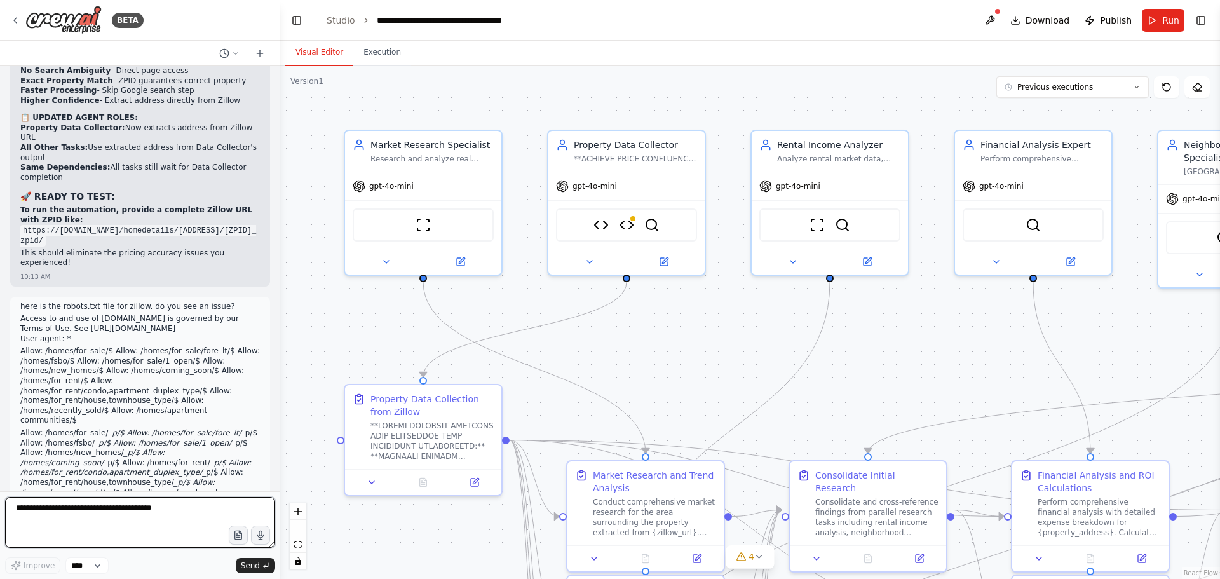
click at [49, 514] on textarea at bounding box center [140, 522] width 270 height 51
type textarea "**********"
